Goal: Task Accomplishment & Management: Complete application form

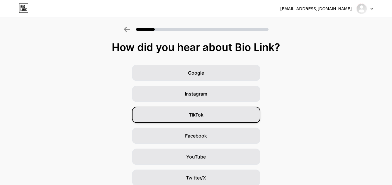
click at [201, 113] on span "TikTok" at bounding box center [196, 114] width 15 height 7
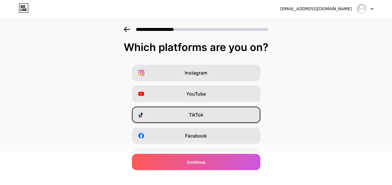
click at [185, 115] on div "TikTok" at bounding box center [196, 115] width 128 height 16
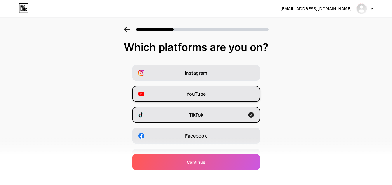
click at [205, 97] on span "YouTube" at bounding box center [196, 93] width 20 height 7
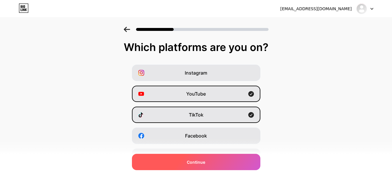
click at [195, 158] on div "Continue" at bounding box center [196, 162] width 128 height 16
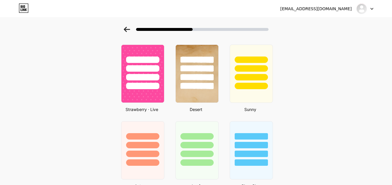
scroll to position [338, 0]
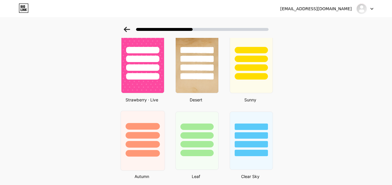
click at [148, 131] on div at bounding box center [142, 134] width 44 height 46
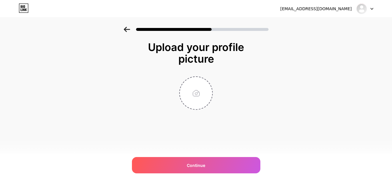
scroll to position [0, 0]
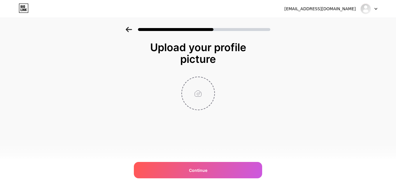
click at [193, 90] on input "file" at bounding box center [198, 93] width 32 height 32
type input "C:\fakepath\logo vocado.png"
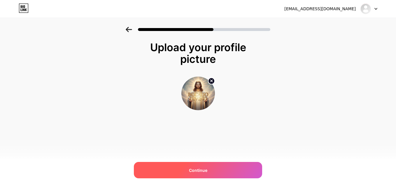
click at [204, 170] on span "Continue" at bounding box center [198, 170] width 18 height 6
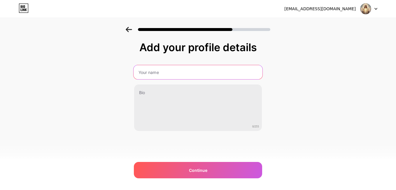
click at [175, 75] on input "text" at bounding box center [198, 72] width 129 height 14
click at [162, 72] on input "YOUTUBE - BOCADO DIVINO" at bounding box center [198, 72] width 129 height 14
type input "BOCADO DIVINO"
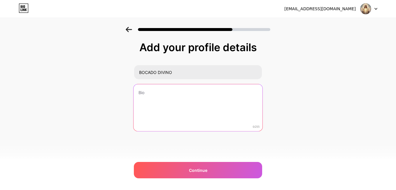
click at [155, 93] on textarea at bounding box center [198, 108] width 129 height 48
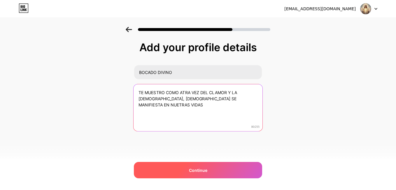
type textarea "TE MUESTRO COMO ATRA VEZ DEL CLAMOR Y LA [DEMOGRAPHIC_DATA], [DEMOGRAPHIC_DATA]…"
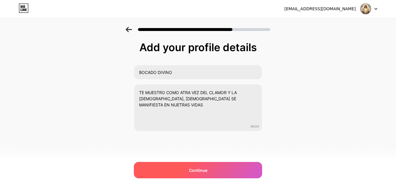
click at [180, 169] on div "Continue" at bounding box center [198, 170] width 128 height 16
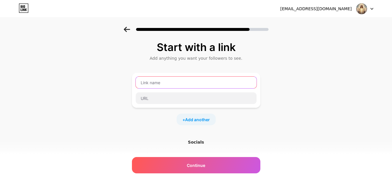
click at [174, 81] on input "text" at bounding box center [196, 83] width 121 height 12
paste input "[URL][DOMAIN_NAME]"
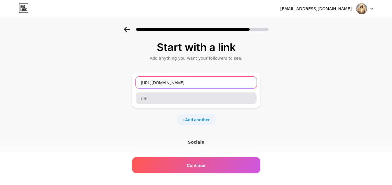
type input "[URL][DOMAIN_NAME]"
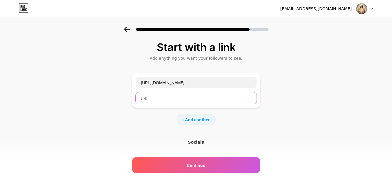
click at [178, 98] on input "text" at bounding box center [196, 98] width 121 height 12
click at [187, 96] on input "text" at bounding box center [196, 98] width 121 height 12
paste input "[URL][DOMAIN_NAME]"
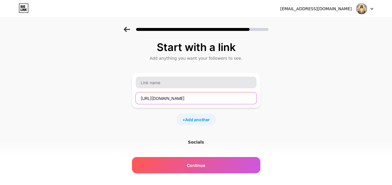
type input "[URL][DOMAIN_NAME]"
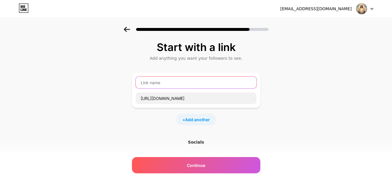
click at [187, 80] on input "text" at bounding box center [196, 83] width 121 height 12
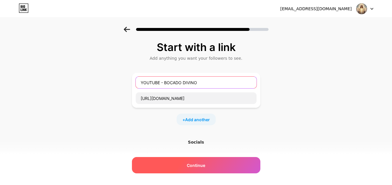
type input "YOUTUBE - BOCADO DIVINO"
click at [203, 165] on span "Continue" at bounding box center [196, 165] width 18 height 6
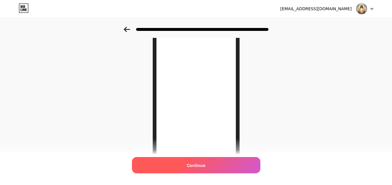
scroll to position [58, 0]
click at [209, 161] on div "Continue" at bounding box center [196, 165] width 128 height 16
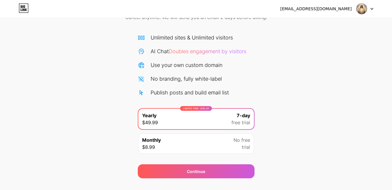
scroll to position [22, 0]
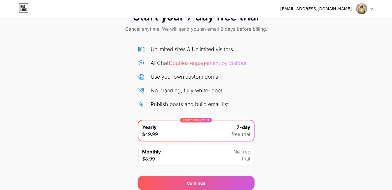
click at [175, 78] on div "Use your own custom domain" at bounding box center [186, 77] width 72 height 8
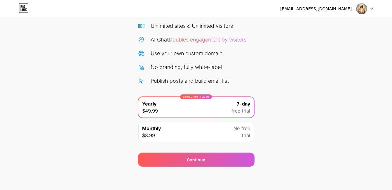
scroll to position [31, 0]
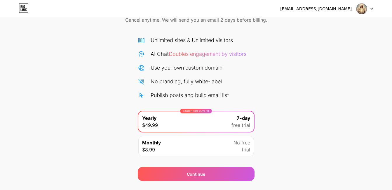
click at [139, 22] on span "Cancel anytime. We will send you an email 2 days before billing." at bounding box center [196, 19] width 142 height 7
click at [368, 8] on div at bounding box center [364, 8] width 17 height 10
click at [22, 10] on icon at bounding box center [22, 9] width 1 height 3
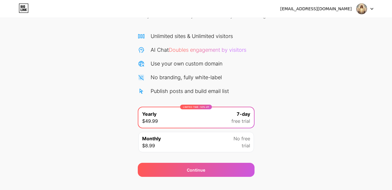
scroll to position [45, 0]
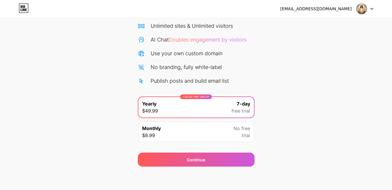
click at [351, 8] on div "[EMAIL_ADDRESS][DOMAIN_NAME]" at bounding box center [315, 9] width 71 height 6
click at [363, 12] on img at bounding box center [361, 8] width 11 height 11
click at [336, 24] on li "Logout" at bounding box center [336, 24] width 72 height 16
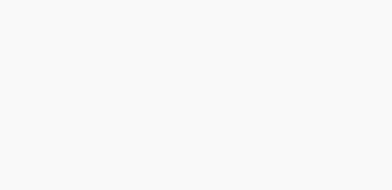
scroll to position [0, 0]
